Goal: Obtain resource: Download file/media

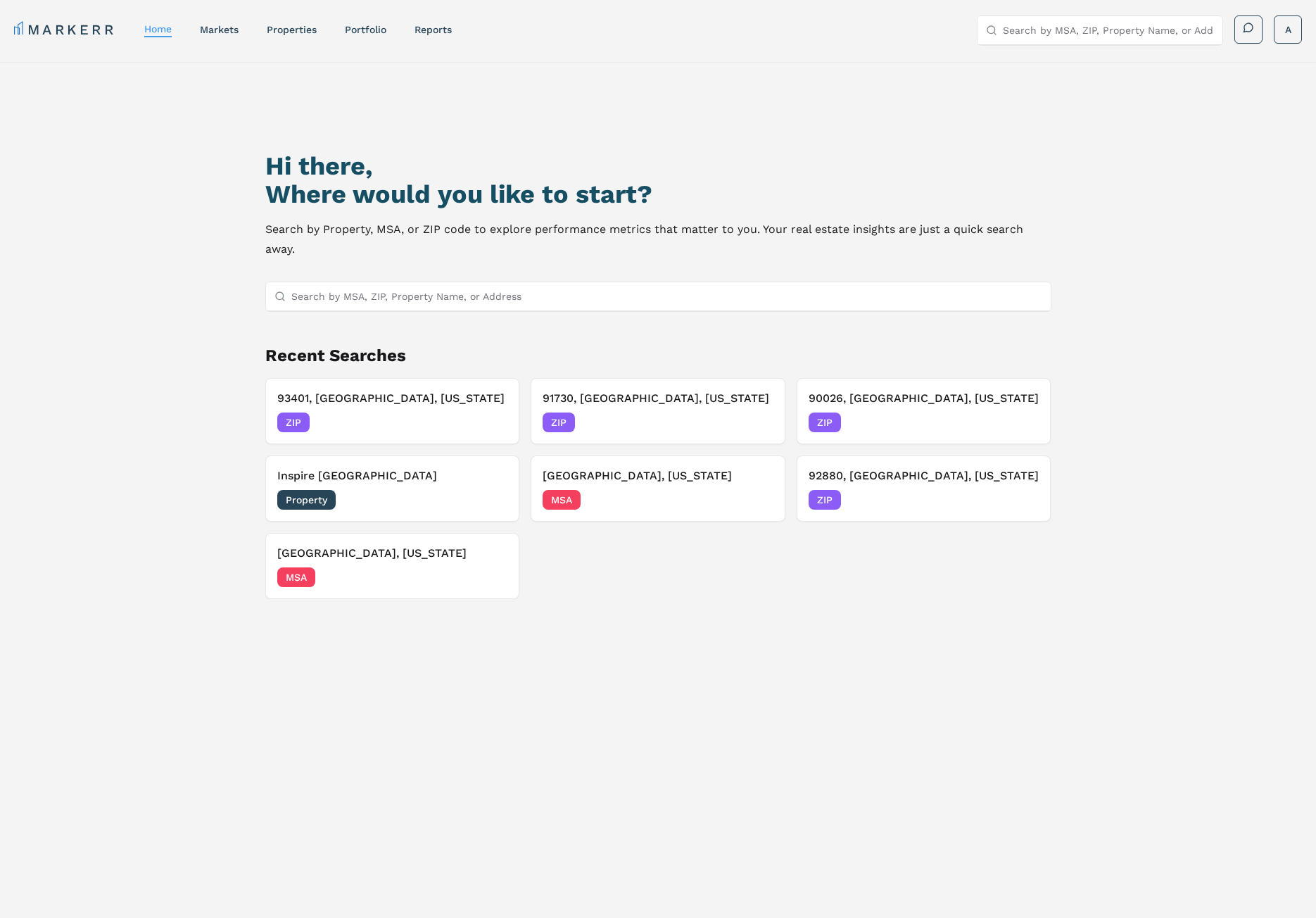
click at [381, 291] on input "Search by MSA, ZIP, Property Name, or Address" at bounding box center [667, 296] width 751 height 28
type input "92373"
click at [384, 329] on div "92373, [GEOGRAPHIC_DATA], [US_STATE]" at bounding box center [376, 323] width 199 height 14
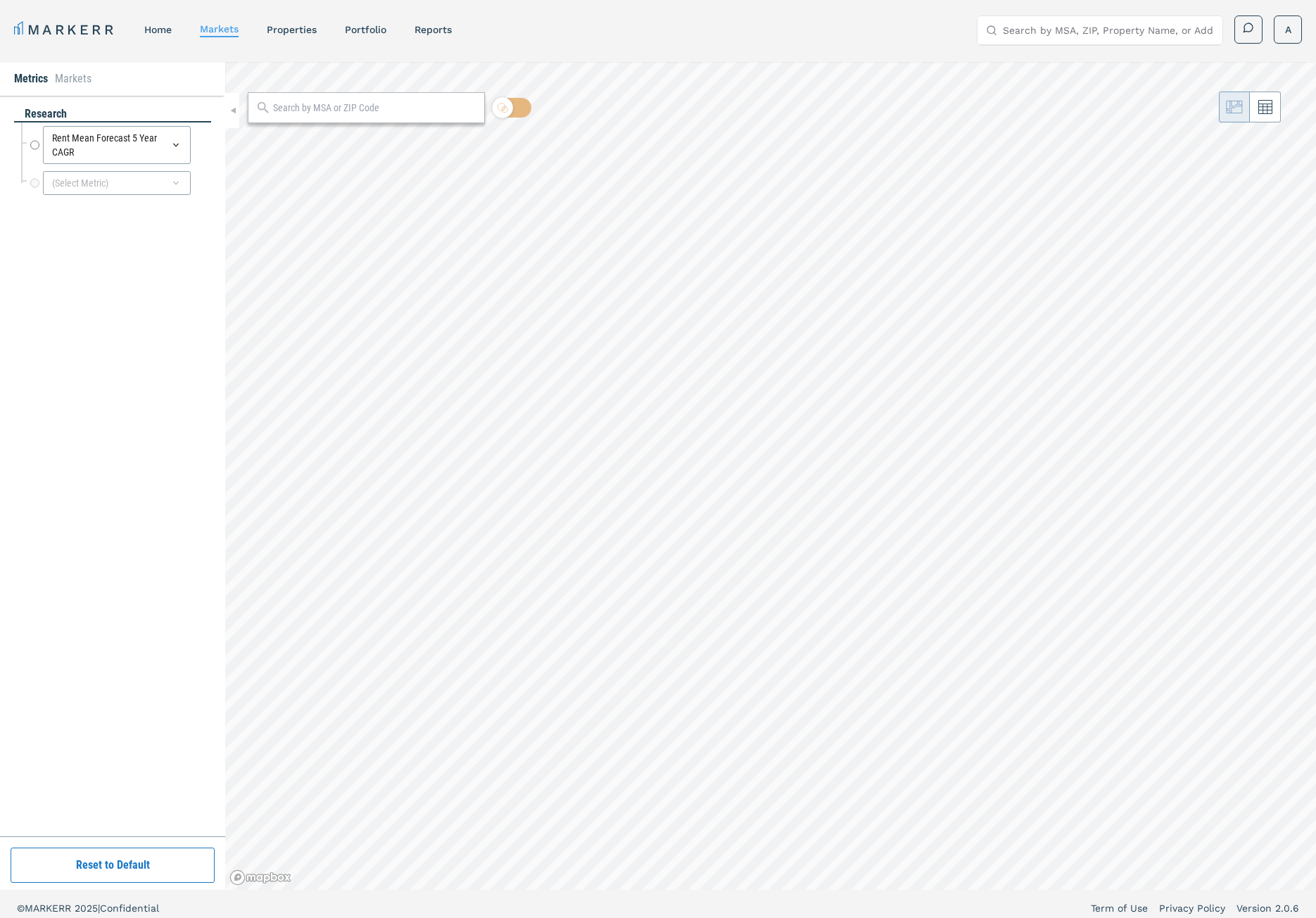
radio input "true"
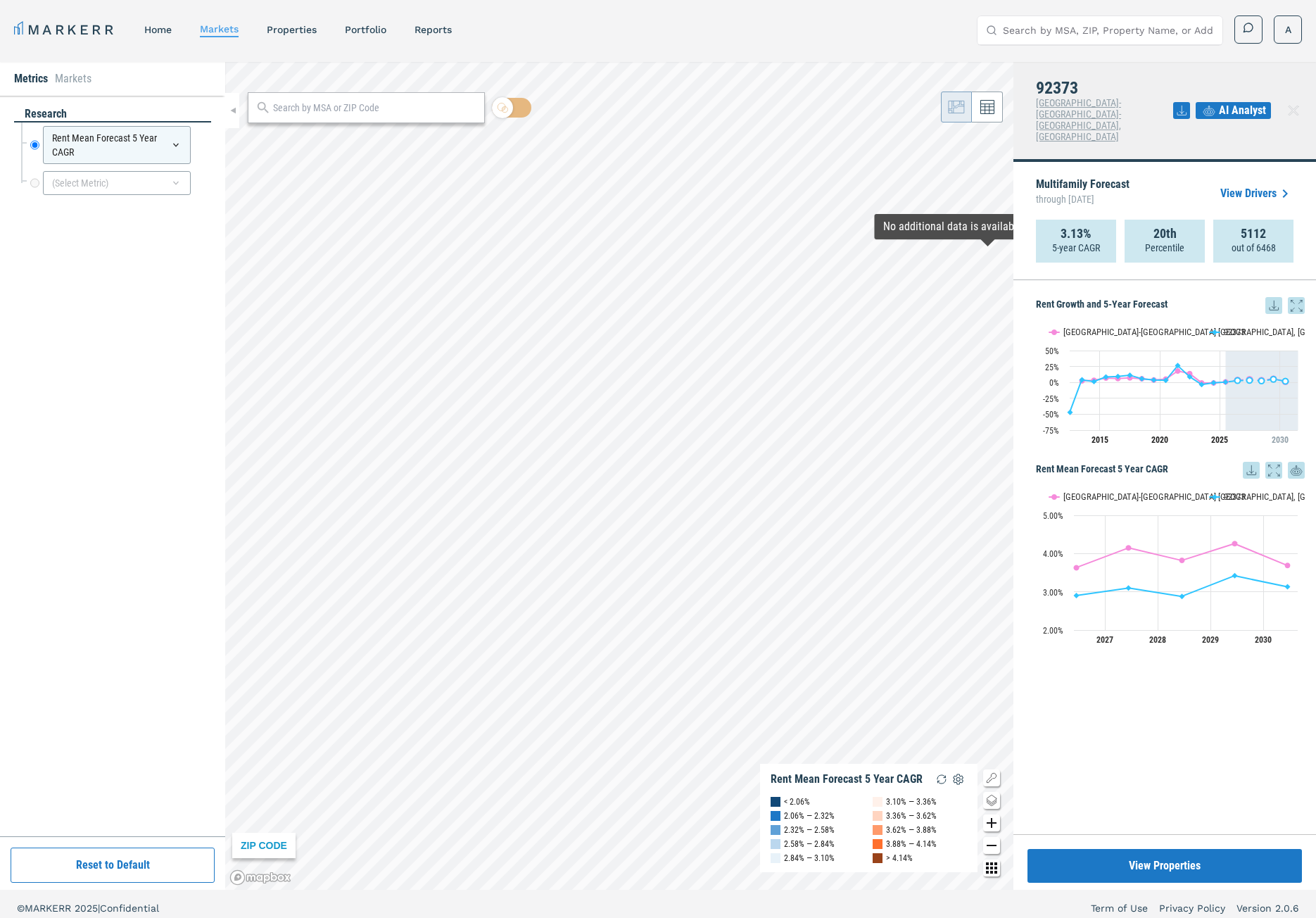
click at [1274, 297] on icon at bounding box center [1273, 305] width 17 height 17
click at [1234, 368] on div "Download as XLS" at bounding box center [1222, 374] width 81 height 14
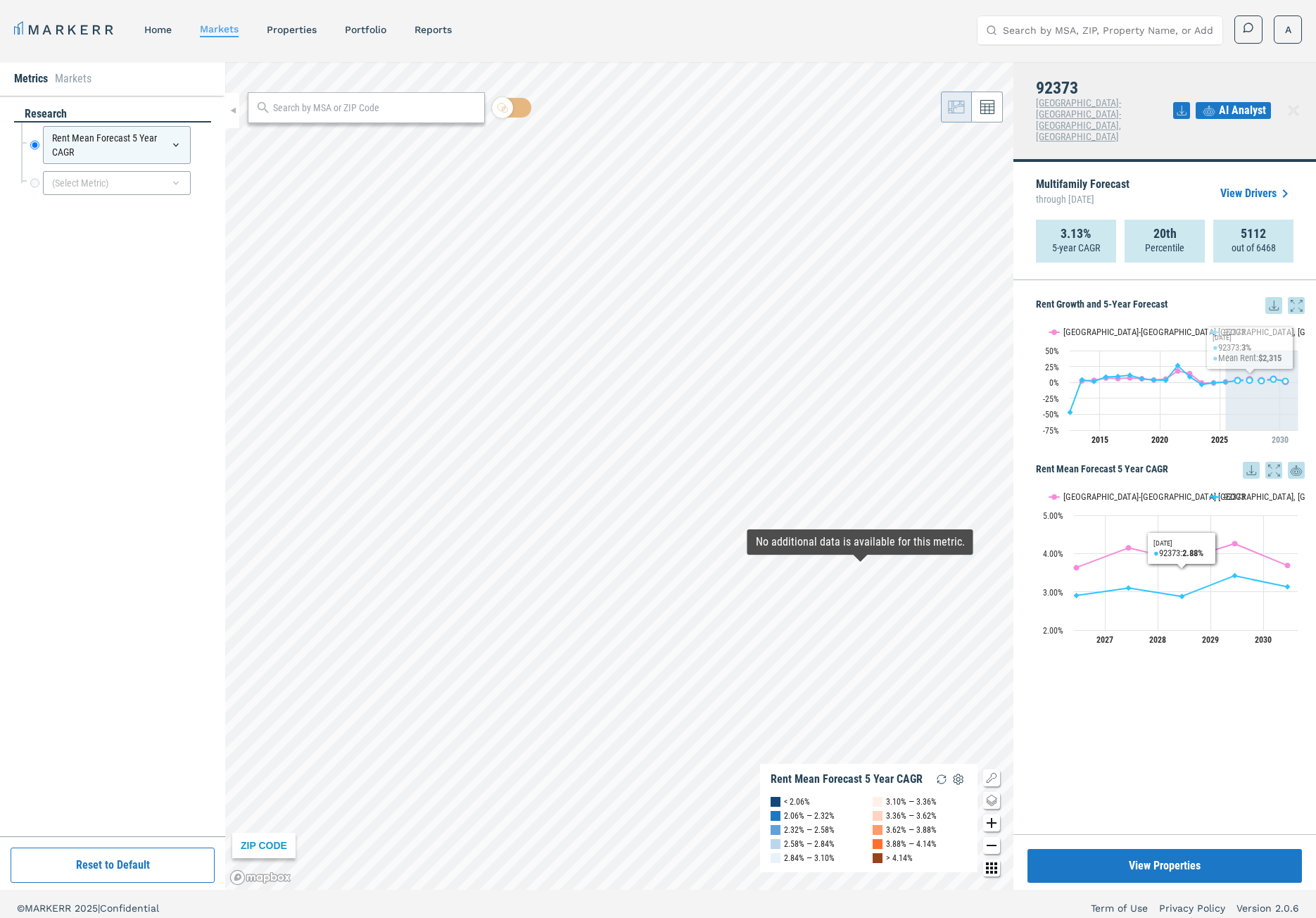
click at [1190, 696] on div "Rent Growth and 5-Year Forecast Rent Growth and 5-Year Forecast Line chart with…" at bounding box center [1164, 557] width 303 height 554
drag, startPoint x: 1158, startPoint y: 658, endPoint x: 1142, endPoint y: 599, distance: 61.1
click at [1158, 658] on div "Rent Growth and 5-Year Forecast Rent Growth and 5-Year Forecast Line chart with…" at bounding box center [1164, 557] width 303 height 554
drag, startPoint x: 1254, startPoint y: 725, endPoint x: 1202, endPoint y: 603, distance: 132.6
click at [1254, 725] on div "Rent Growth and 5-Year Forecast Rent Growth and 5-Year Forecast Line chart with…" at bounding box center [1164, 557] width 303 height 554
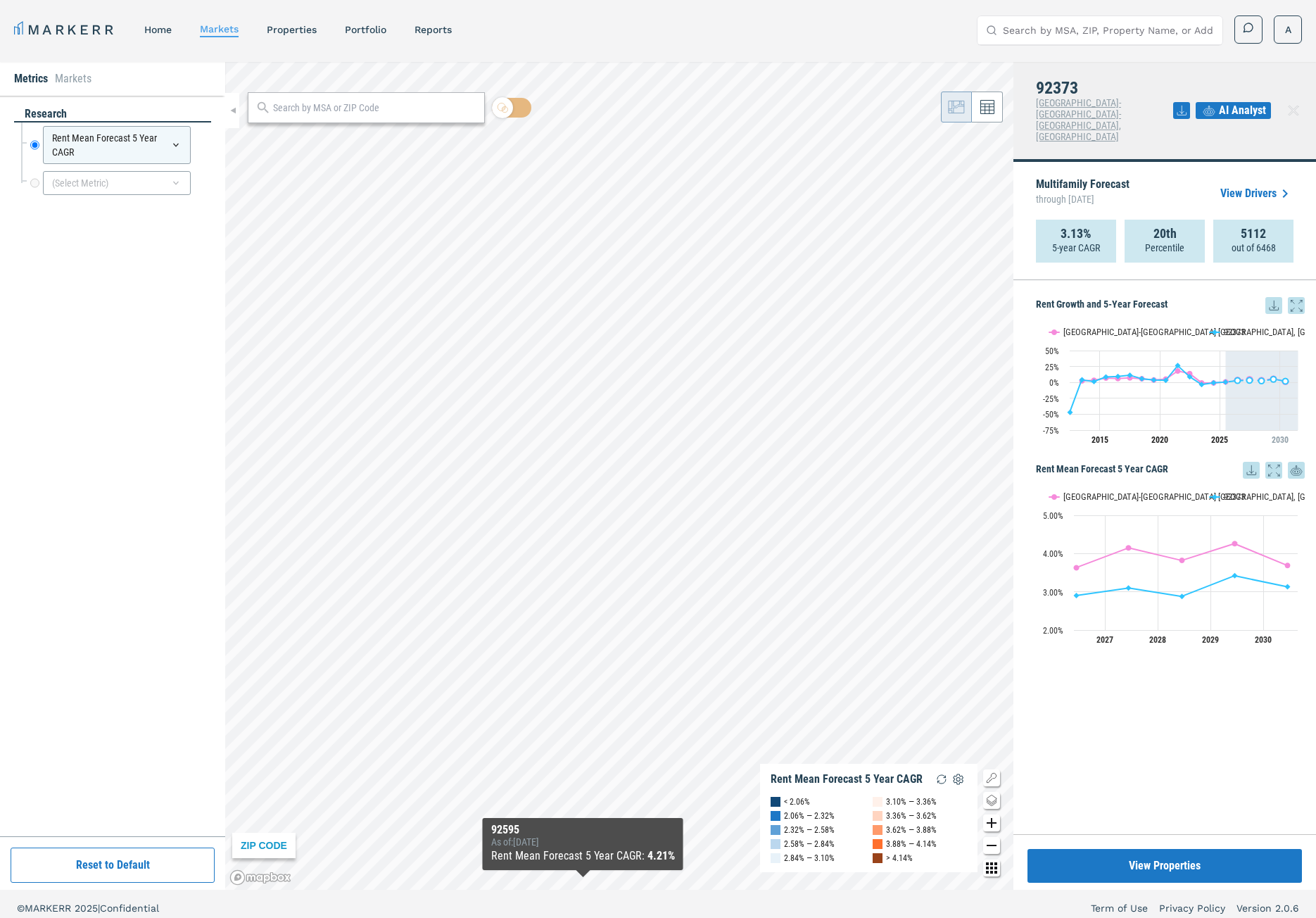
drag, startPoint x: 1176, startPoint y: 704, endPoint x: 1198, endPoint y: 608, distance: 98.5
click at [1176, 704] on div "Rent Growth and 5-Year Forecast Rent Growth and 5-Year Forecast Line chart with…" at bounding box center [1164, 557] width 303 height 554
drag, startPoint x: 1207, startPoint y: 723, endPoint x: 1200, endPoint y: 714, distance: 11.4
click at [1207, 724] on div "Rent Growth and 5-Year Forecast Rent Growth and 5-Year Forecast Line chart with…" at bounding box center [1164, 557] width 303 height 554
click at [1251, 462] on icon at bounding box center [1251, 470] width 17 height 17
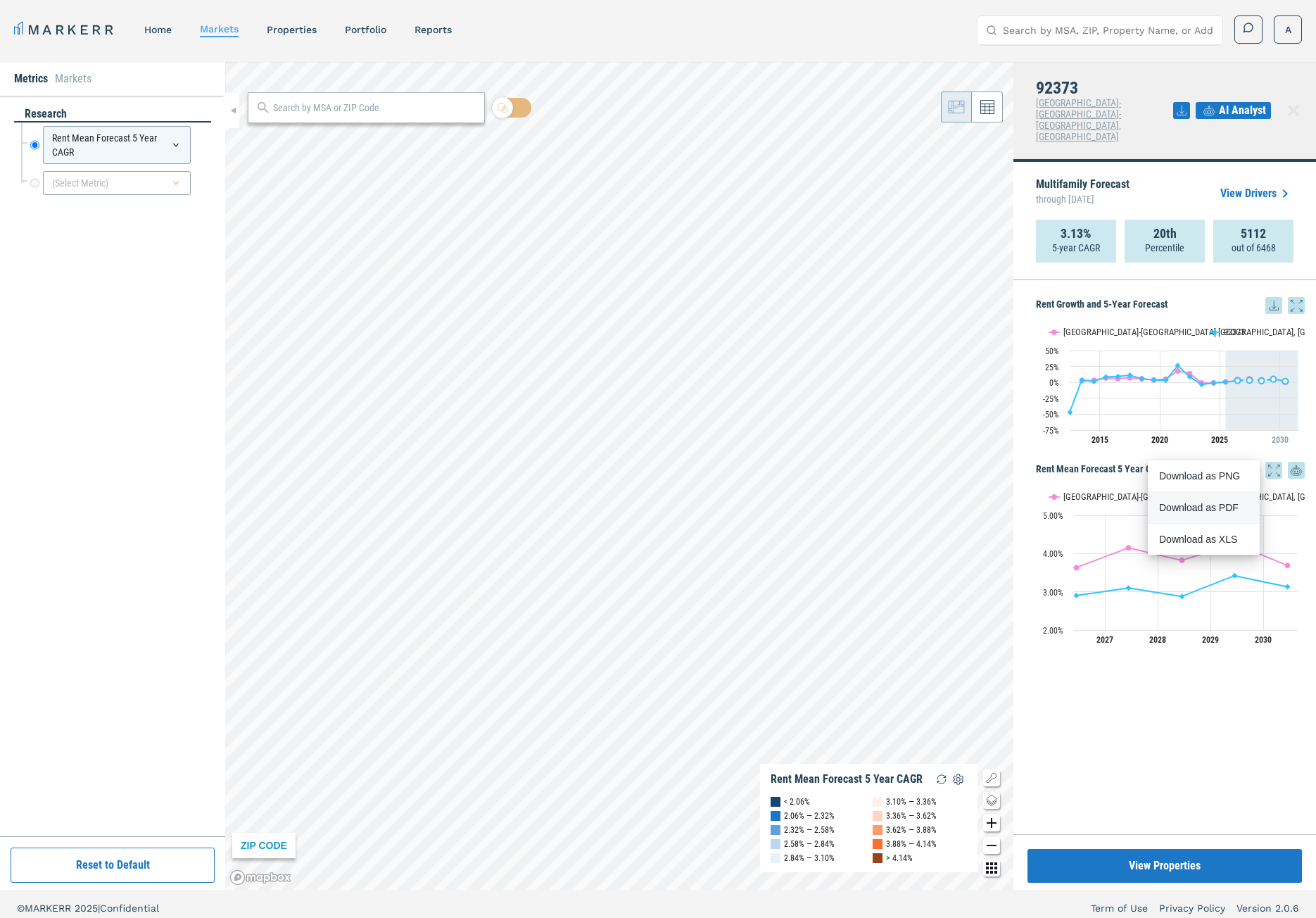
click at [1226, 507] on div "Download as PDF" at bounding box center [1199, 507] width 81 height 14
click at [1216, 533] on div "Download as XLS" at bounding box center [1199, 538] width 81 height 14
click at [1181, 716] on div "Rent Growth and 5-Year Forecast Rent Growth and 5-Year Forecast Line chart with…" at bounding box center [1164, 557] width 303 height 554
